Goal: Information Seeking & Learning: Learn about a topic

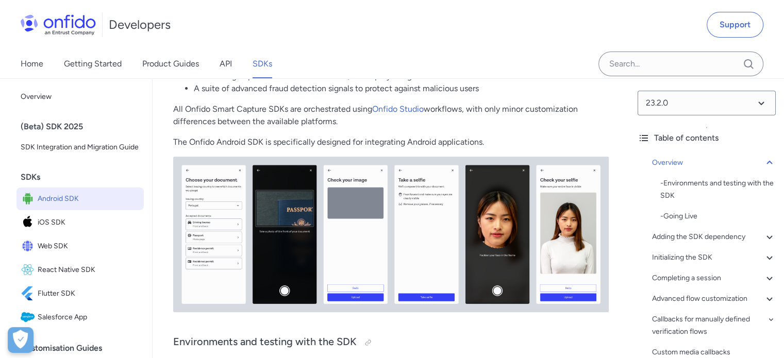
scroll to position [266, 0]
click at [705, 107] on select at bounding box center [707, 103] width 138 height 25
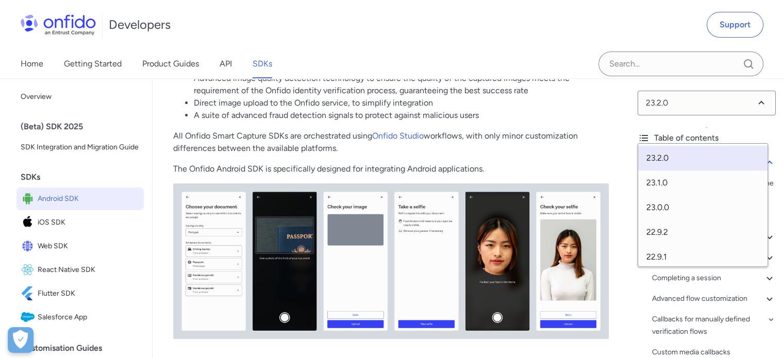
scroll to position [239, 0]
click at [670, 106] on select at bounding box center [707, 103] width 138 height 25
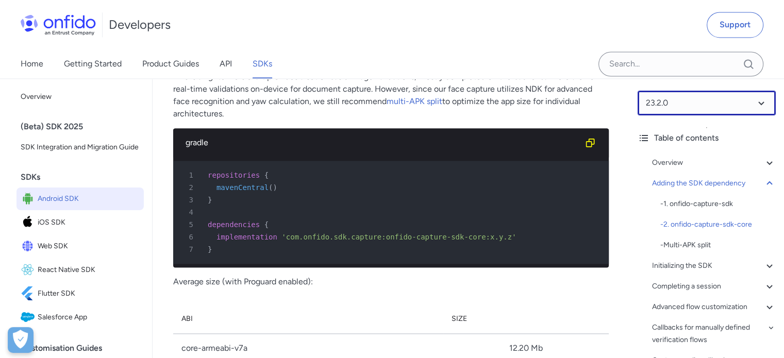
scroll to position [1551, 0]
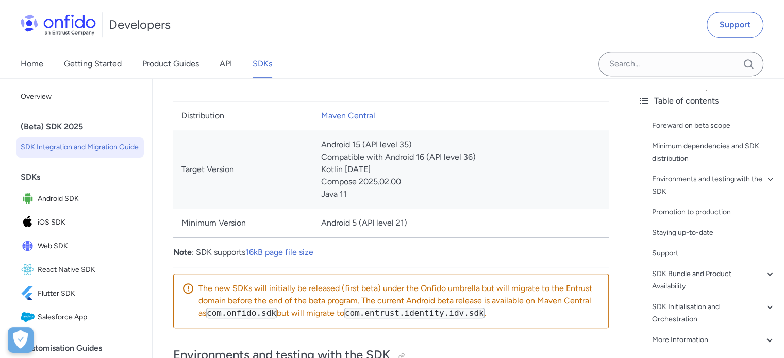
scroll to position [653, 0]
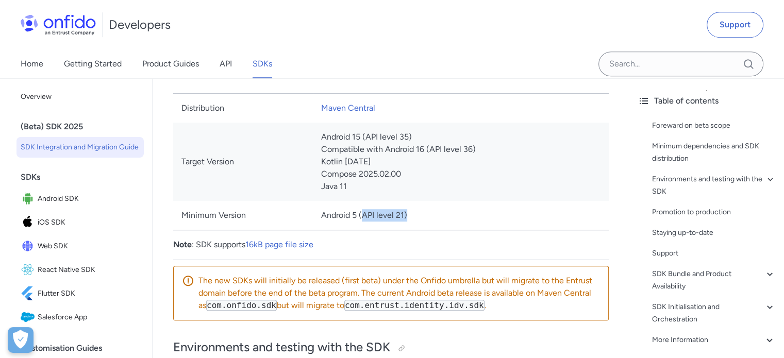
drag, startPoint x: 365, startPoint y: 215, endPoint x: 407, endPoint y: 211, distance: 41.9
click at [407, 211] on td "Android 5 (API level 21)" at bounding box center [461, 215] width 296 height 29
click at [387, 242] on p "Note : SDK supports 16kB page file size" at bounding box center [391, 245] width 436 height 12
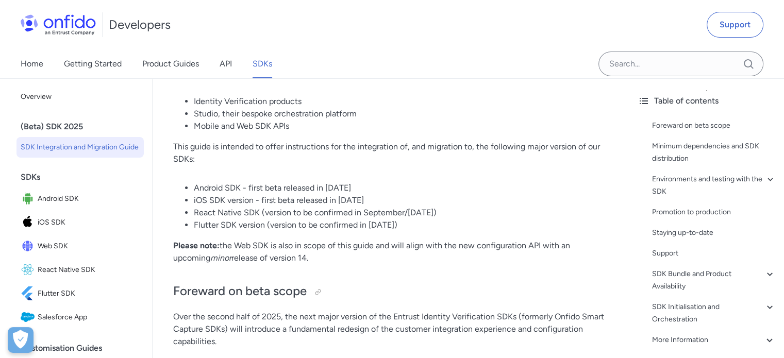
scroll to position [0, 0]
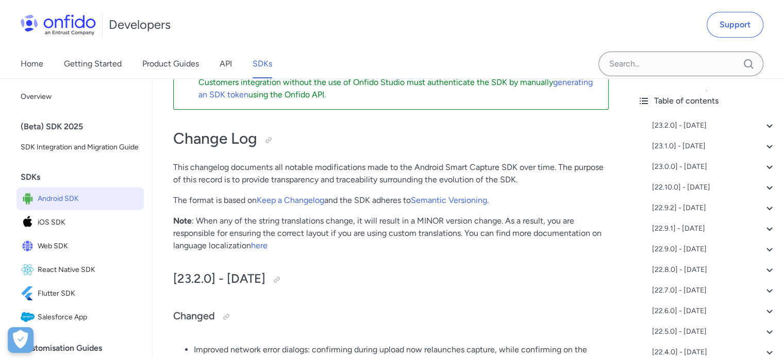
scroll to position [90, 0]
